Goal: Find contact information: Find contact information

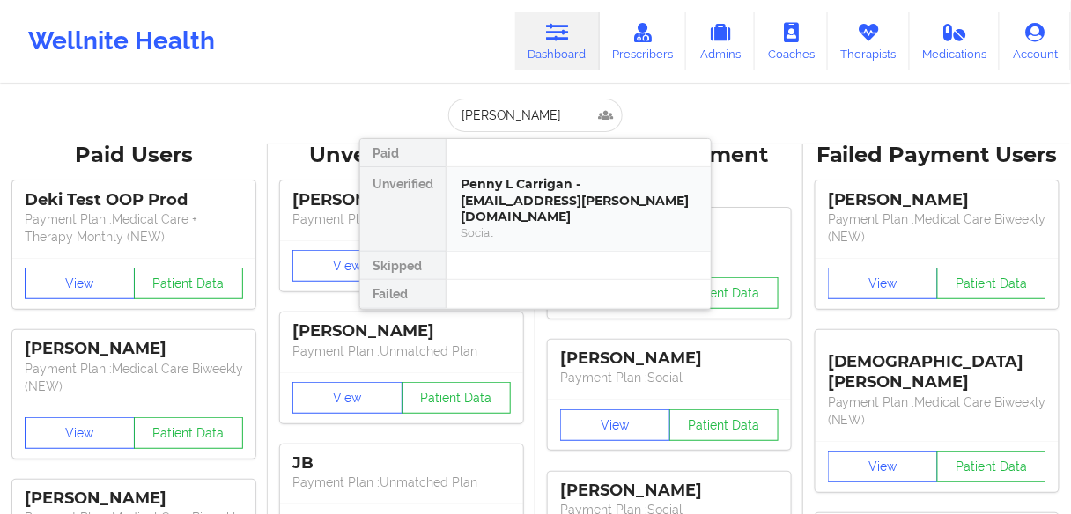
click at [493, 201] on div "Penny L Carrigan - [EMAIL_ADDRESS][PERSON_NAME][DOMAIN_NAME]" at bounding box center [578, 200] width 236 height 49
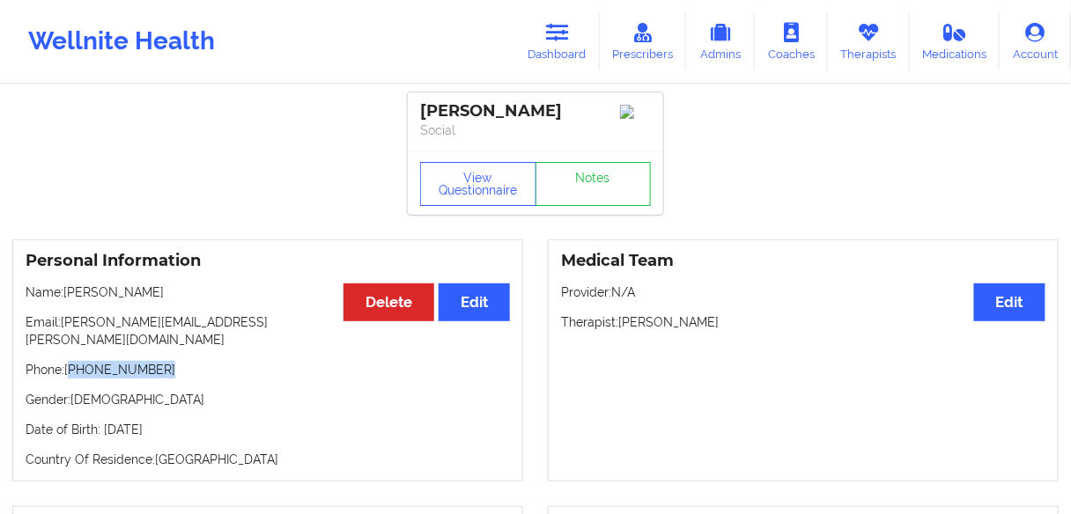
drag, startPoint x: 177, startPoint y: 357, endPoint x: 71, endPoint y: 349, distance: 105.9
click at [71, 361] on p "Phone: [PHONE_NUMBER]" at bounding box center [268, 370] width 484 height 18
copy p "[PHONE_NUMBER]"
click at [158, 363] on p "Phone: [PHONE_NUMBER]" at bounding box center [268, 370] width 484 height 18
drag, startPoint x: 156, startPoint y: 357, endPoint x: 198, endPoint y: 340, distance: 45.4
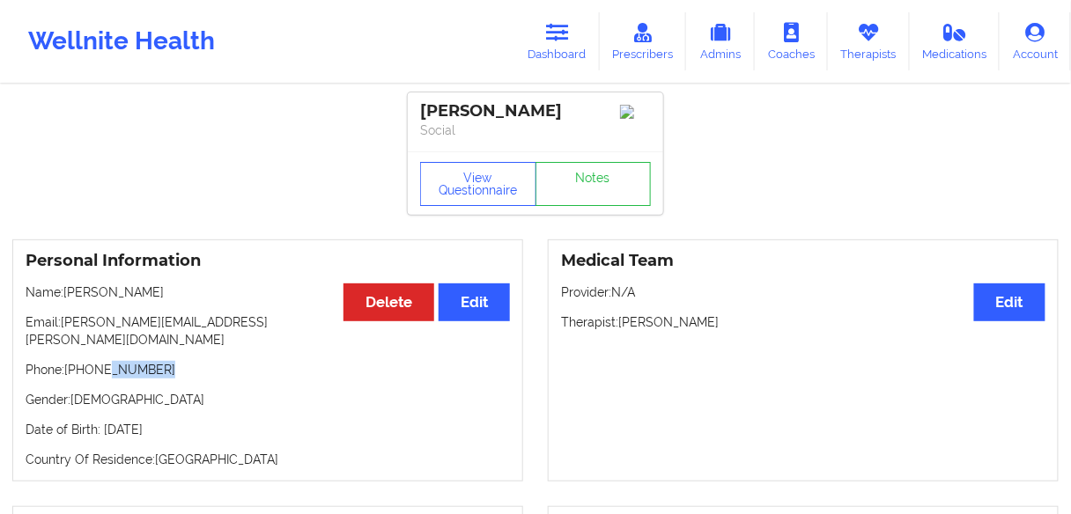
click at [99, 361] on p "Phone: [PHONE_NUMBER]" at bounding box center [268, 370] width 484 height 18
drag, startPoint x: 244, startPoint y: 327, endPoint x: 63, endPoint y: 328, distance: 181.4
click at [63, 328] on p "Email: [PERSON_NAME][EMAIL_ADDRESS][PERSON_NAME][DOMAIN_NAME]" at bounding box center [268, 330] width 484 height 35
copy p "[PERSON_NAME][EMAIL_ADDRESS][PERSON_NAME][DOMAIN_NAME]"
drag, startPoint x: 159, startPoint y: 357, endPoint x: 70, endPoint y: 352, distance: 89.0
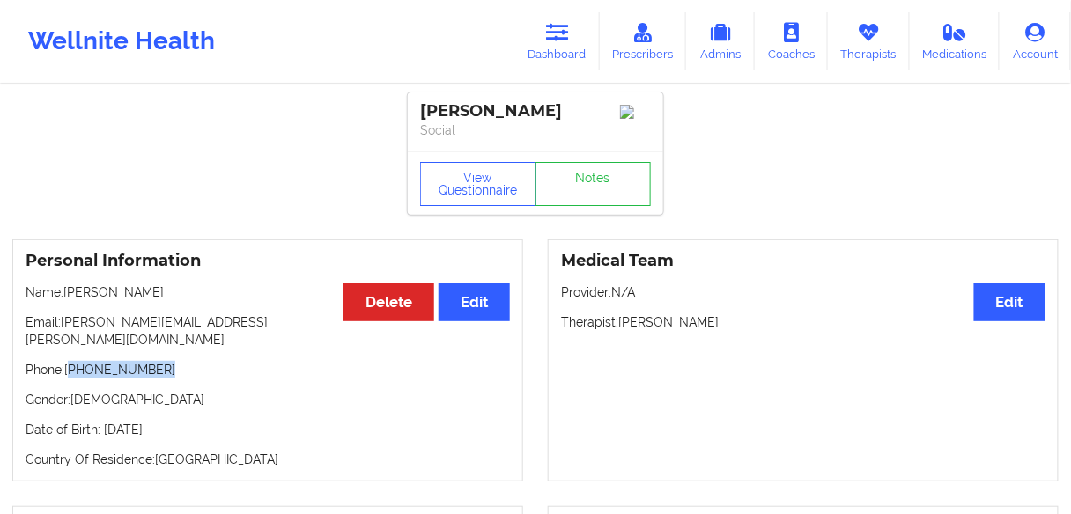
click at [70, 361] on p "Phone: [PHONE_NUMBER]" at bounding box center [268, 370] width 484 height 18
copy p "[PHONE_NUMBER]"
click at [554, 46] on link "Dashboard" at bounding box center [557, 41] width 85 height 58
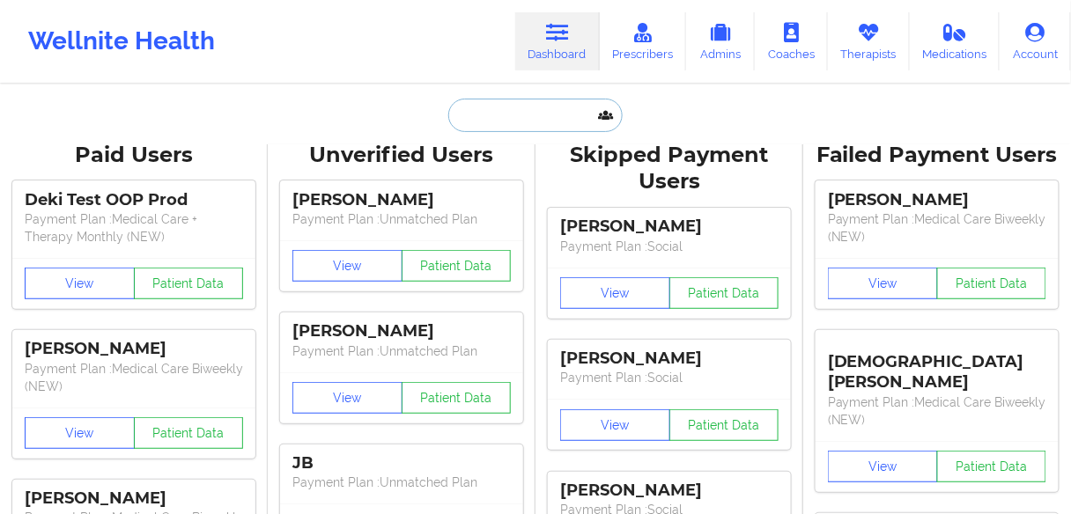
click at [471, 119] on input "text" at bounding box center [535, 115] width 174 height 33
paste input "[PERSON_NAME]"
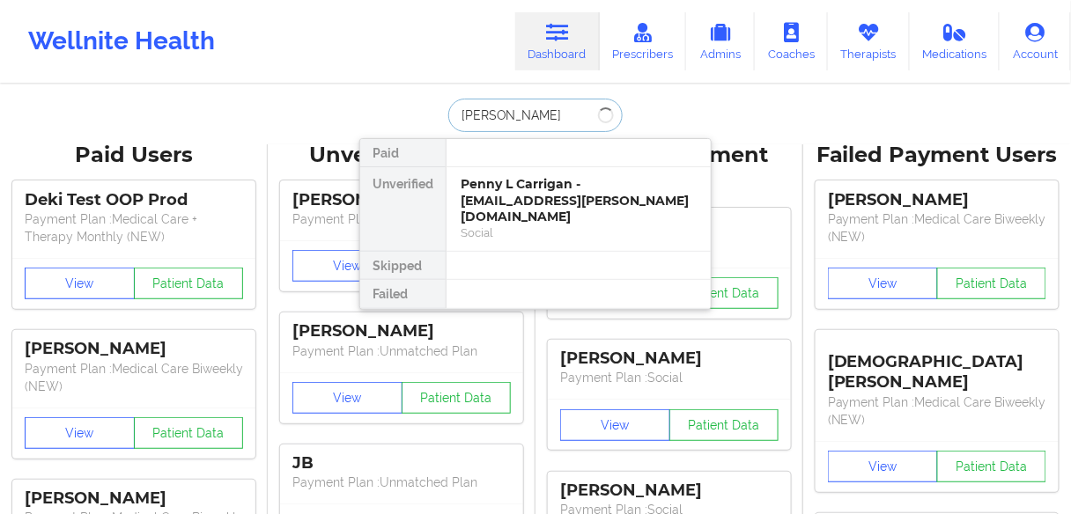
type input "[PERSON_NAME]"
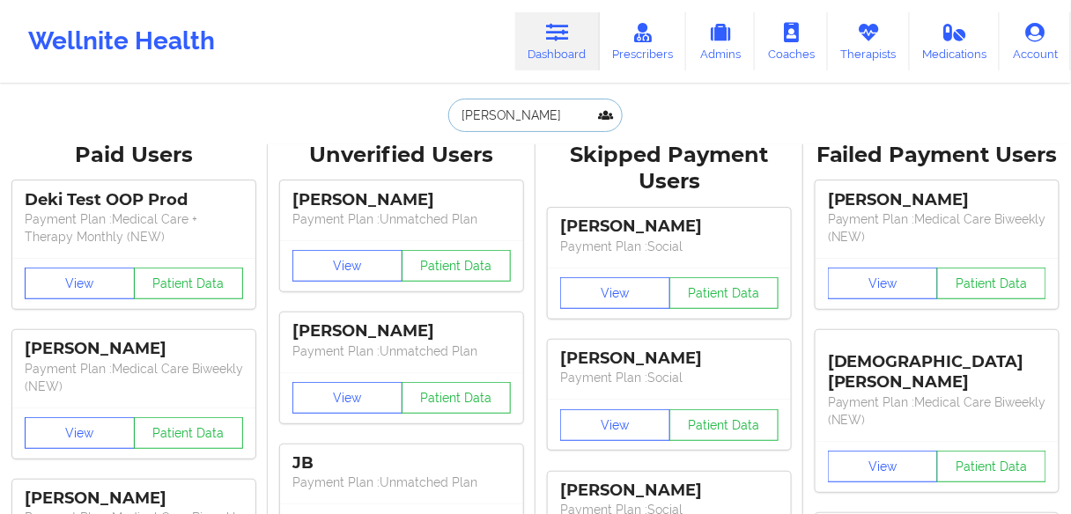
click at [563, 109] on input "[PERSON_NAME]" at bounding box center [535, 115] width 174 height 33
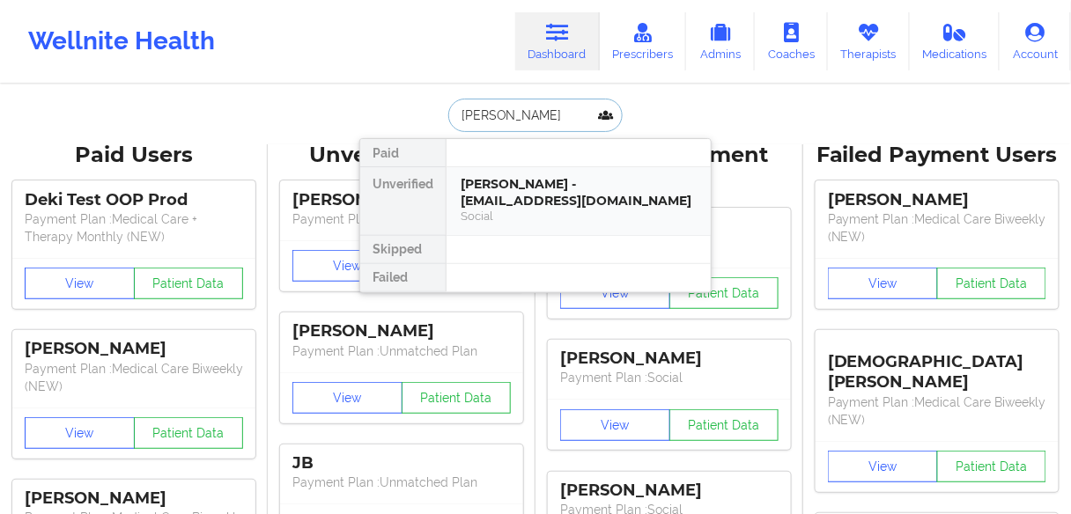
click at [507, 193] on div "[PERSON_NAME] - [EMAIL_ADDRESS][DOMAIN_NAME]" at bounding box center [578, 192] width 236 height 33
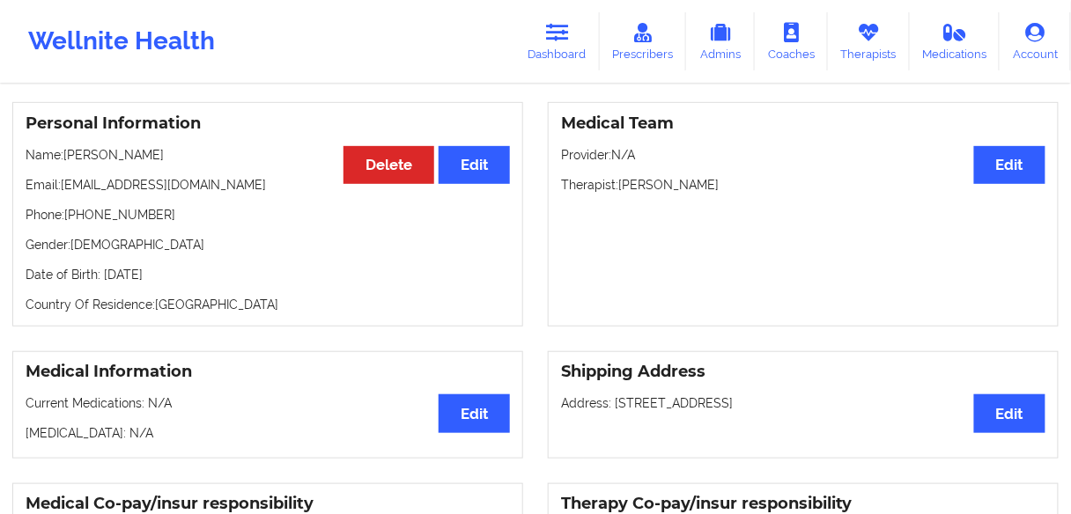
scroll to position [141, 0]
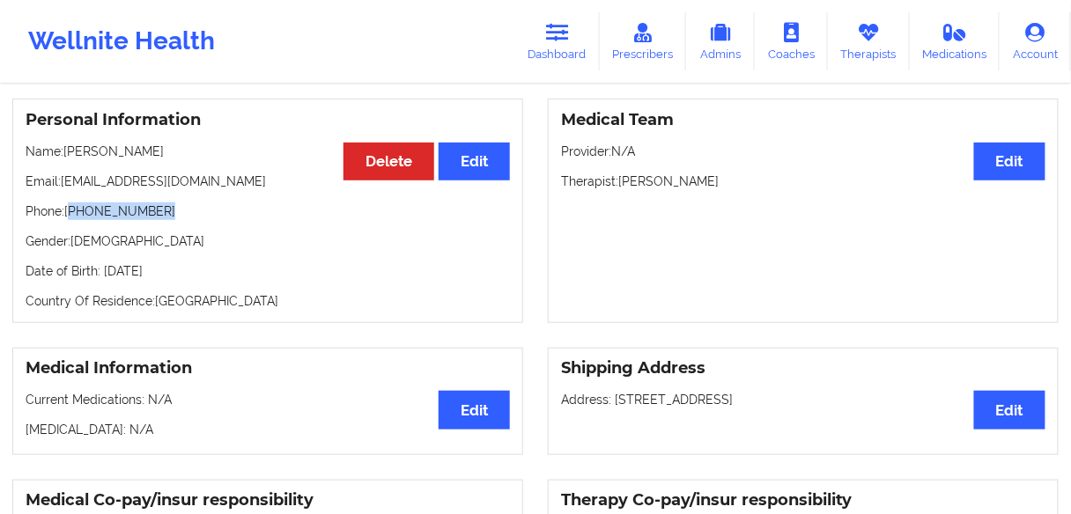
drag, startPoint x: 166, startPoint y: 217, endPoint x: 73, endPoint y: 219, distance: 92.5
click at [73, 219] on p "Phone: [PHONE_NUMBER]" at bounding box center [268, 211] width 484 height 18
copy p "[PHONE_NUMBER]"
click at [532, 52] on link "Dashboard" at bounding box center [557, 41] width 85 height 58
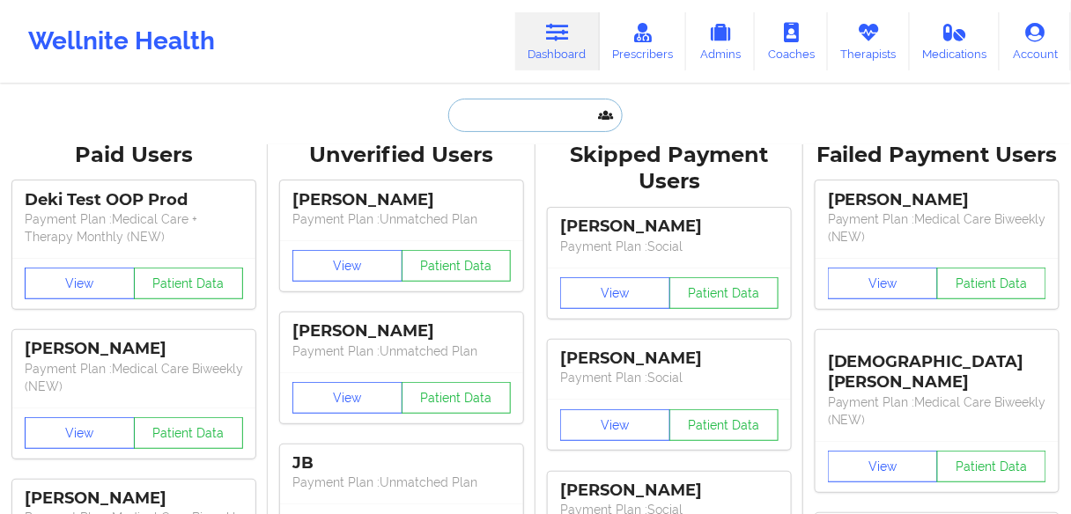
click at [489, 107] on input "text" at bounding box center [535, 115] width 174 height 33
paste input "[PERSON_NAME]"
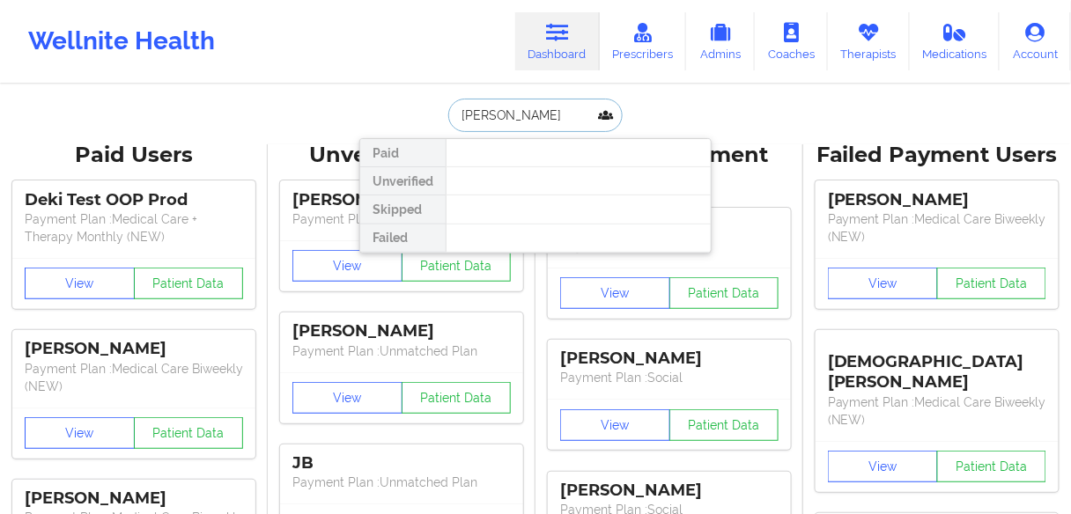
drag, startPoint x: 548, startPoint y: 114, endPoint x: 508, endPoint y: 114, distance: 39.6
click at [508, 114] on input "[PERSON_NAME]" at bounding box center [535, 115] width 174 height 33
type input "[PERSON_NAME]"
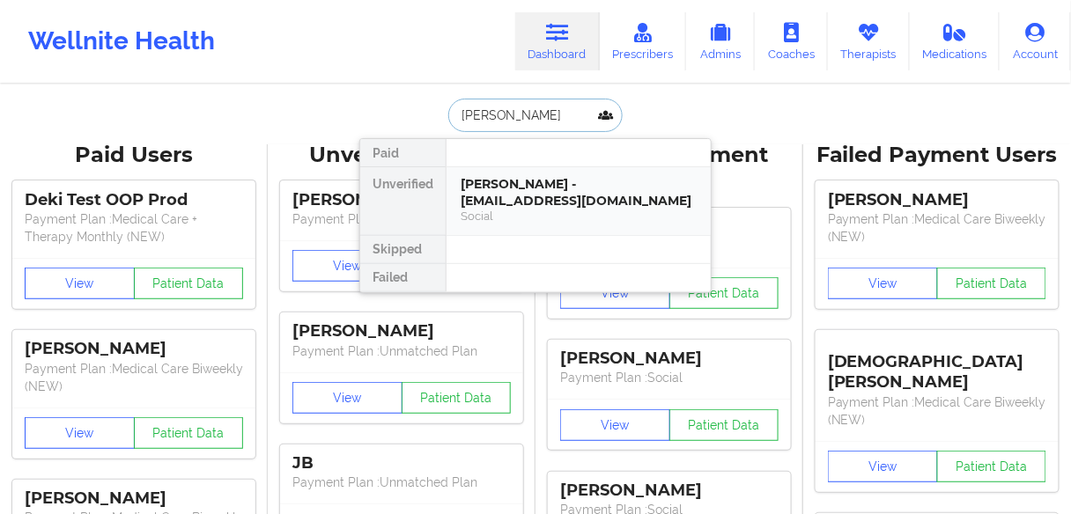
click at [502, 195] on div "[PERSON_NAME] - [EMAIL_ADDRESS][DOMAIN_NAME]" at bounding box center [578, 192] width 236 height 33
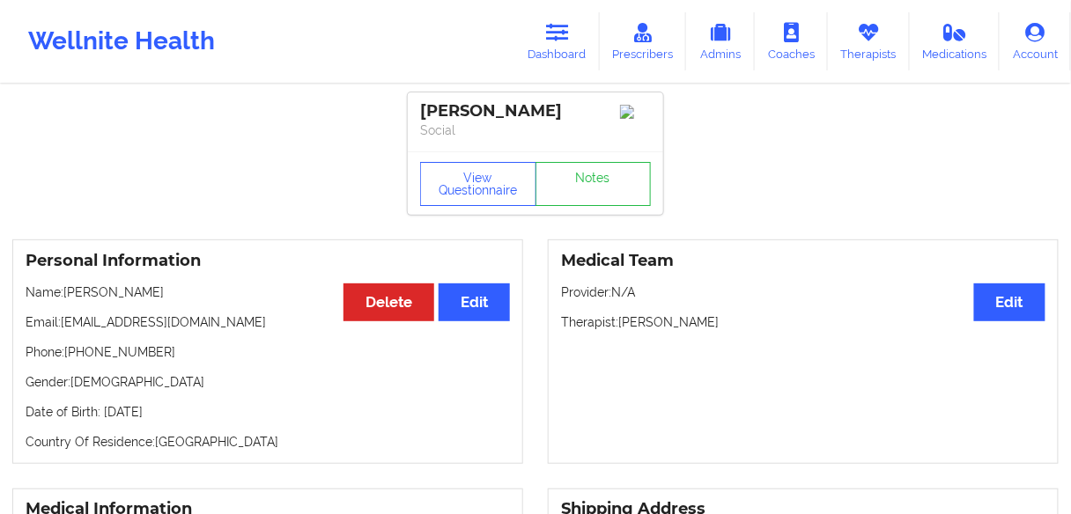
click at [101, 350] on p "Phone: [PHONE_NUMBER]" at bounding box center [268, 352] width 484 height 18
copy p "19543473688"
click at [558, 53] on link "Dashboard" at bounding box center [557, 41] width 85 height 58
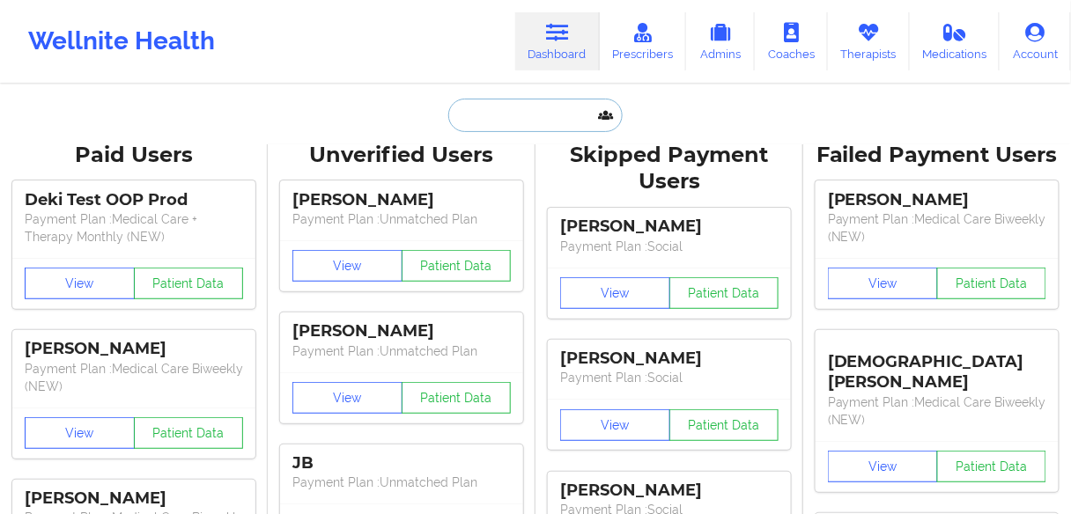
click at [526, 130] on input "text" at bounding box center [535, 115] width 174 height 33
paste input "[PERSON_NAME]"
type input "[PERSON_NAME]"
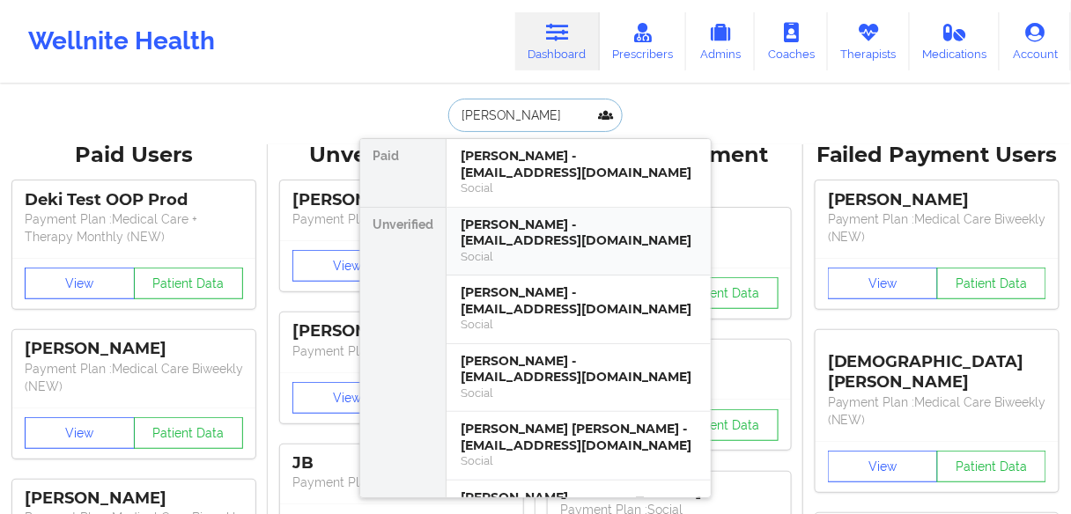
click at [514, 233] on div "[PERSON_NAME] - [EMAIL_ADDRESS][DOMAIN_NAME]" at bounding box center [578, 233] width 236 height 33
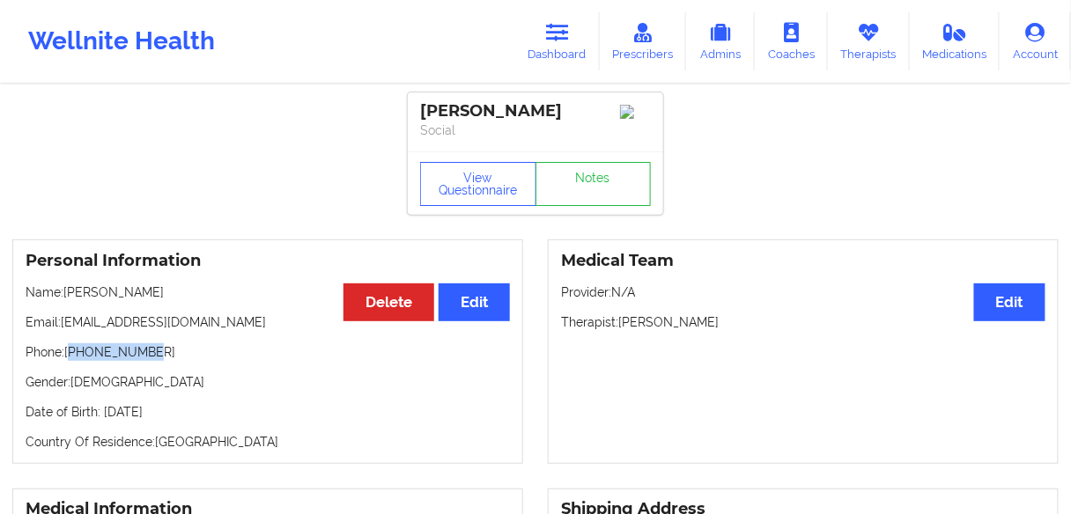
drag, startPoint x: 164, startPoint y: 351, endPoint x: 71, endPoint y: 355, distance: 92.5
click at [71, 355] on p "Phone: [PHONE_NUMBER]" at bounding box center [268, 352] width 484 height 18
copy p "17038888928"
